Goal: Task Accomplishment & Management: Manage account settings

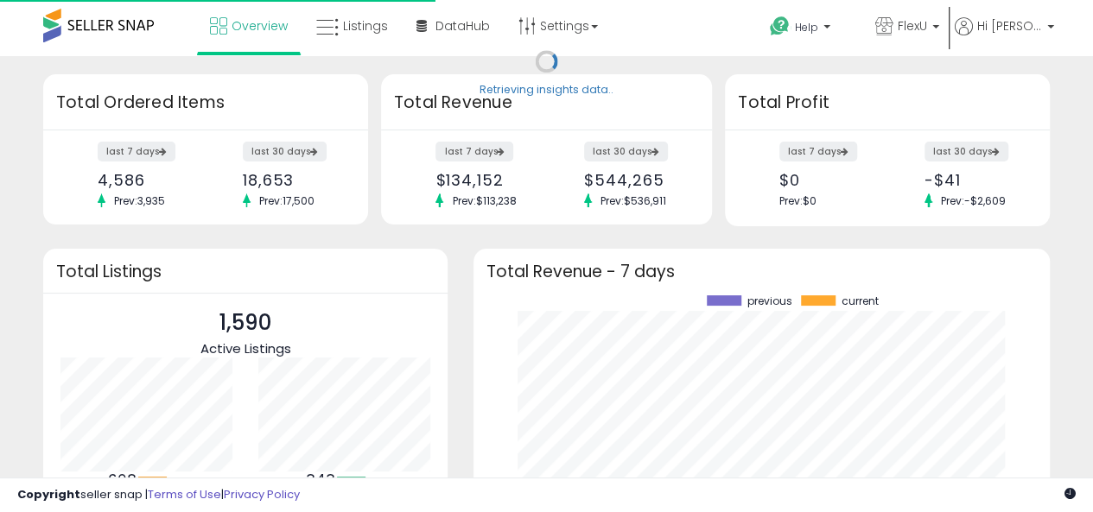
scroll to position [240, 542]
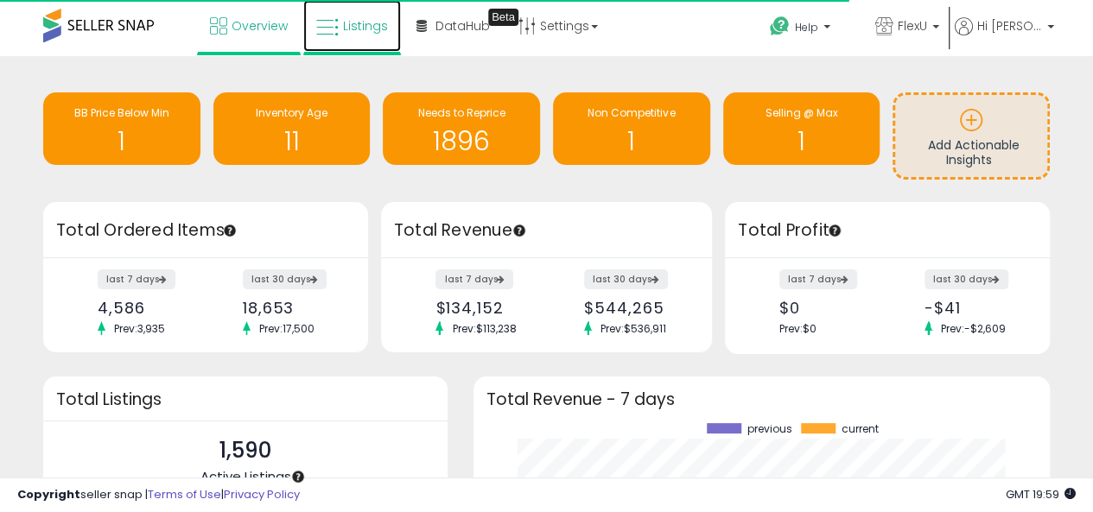
click at [357, 30] on span "Listings" at bounding box center [365, 25] width 45 height 17
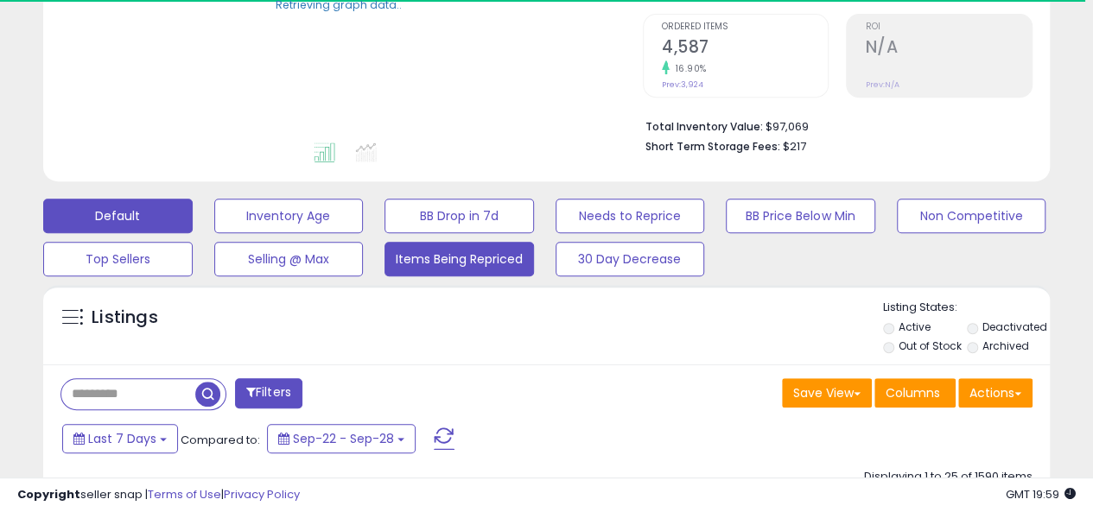
scroll to position [432, 0]
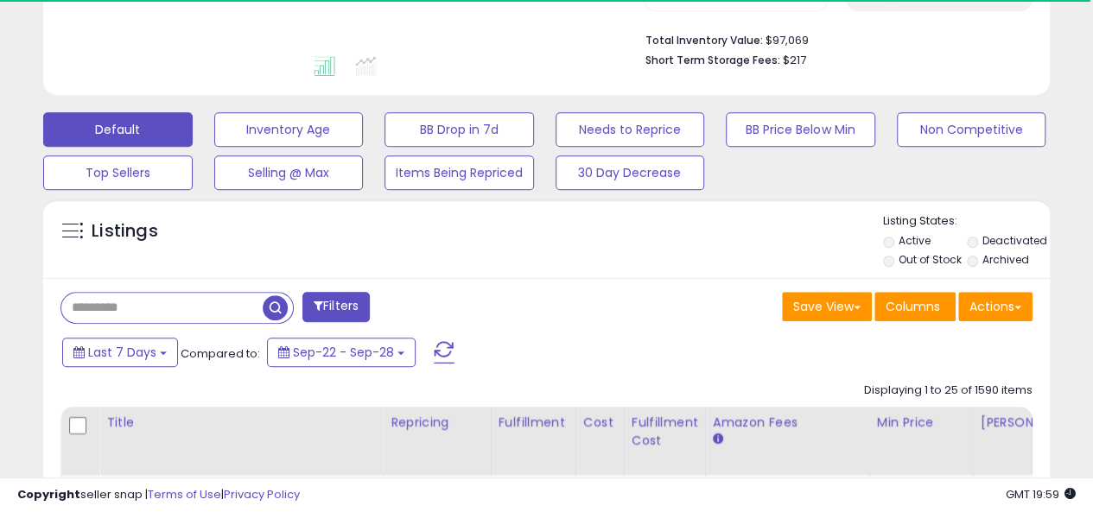
click at [142, 307] on input "text" at bounding box center [161, 308] width 201 height 30
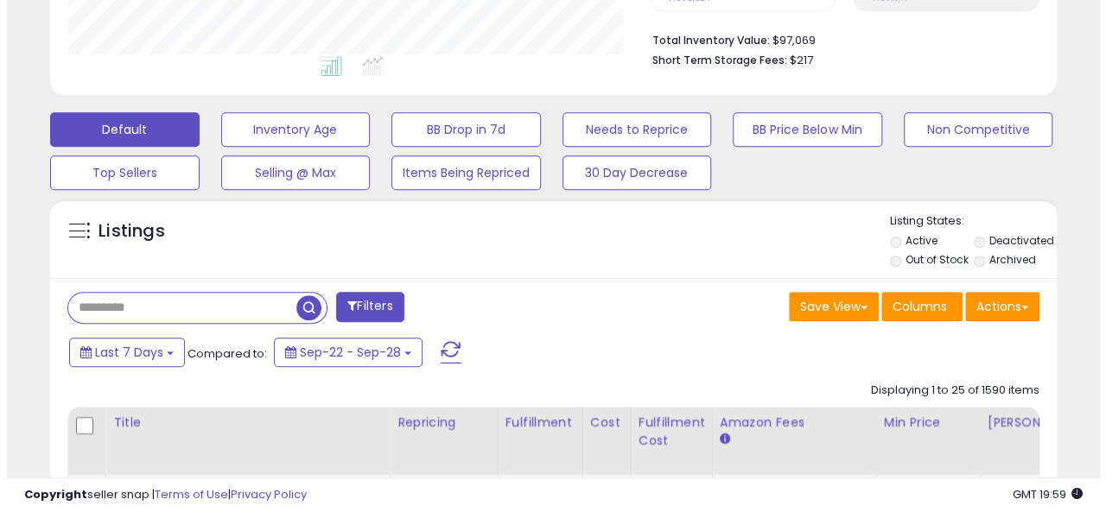
scroll to position [354, 582]
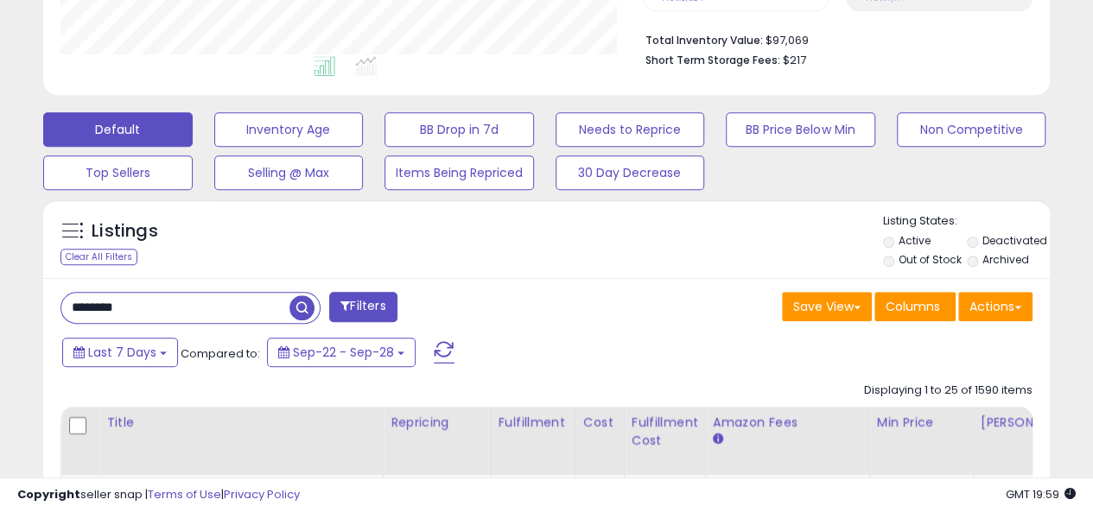
type input "********"
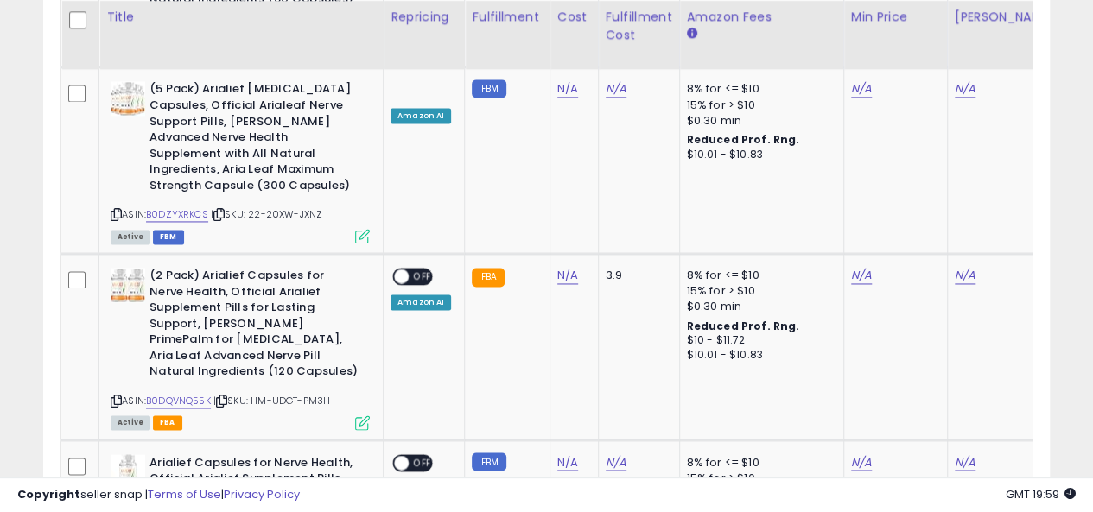
scroll to position [1125, 0]
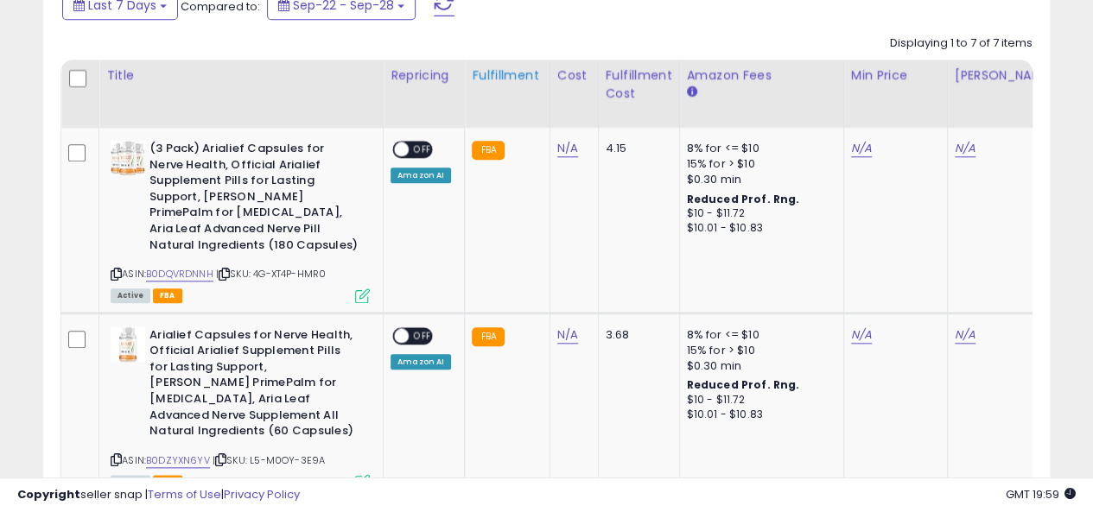
click at [508, 75] on div "Fulfillment" at bounding box center [507, 76] width 70 height 18
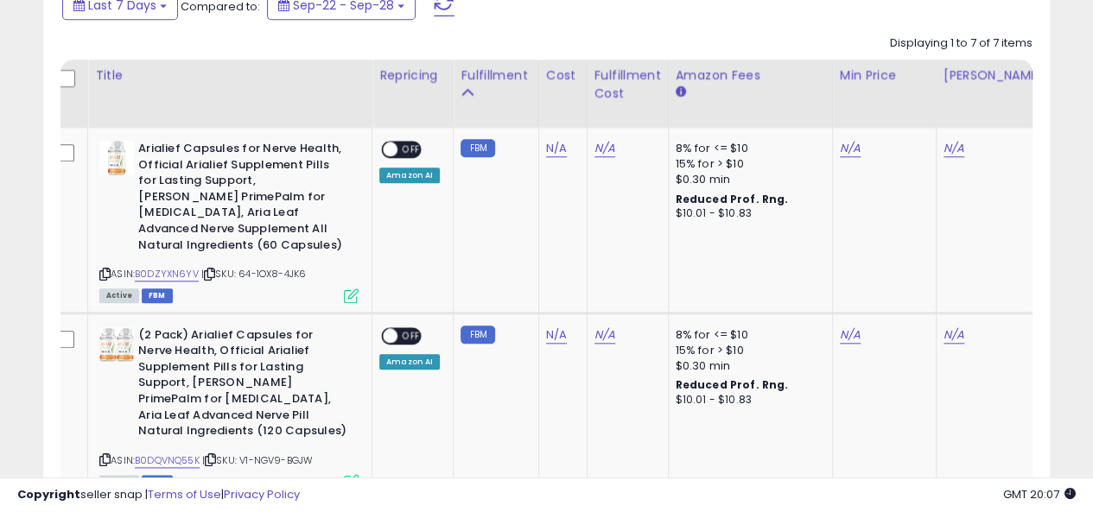
scroll to position [0, 0]
